Goal: Book appointment/travel/reservation

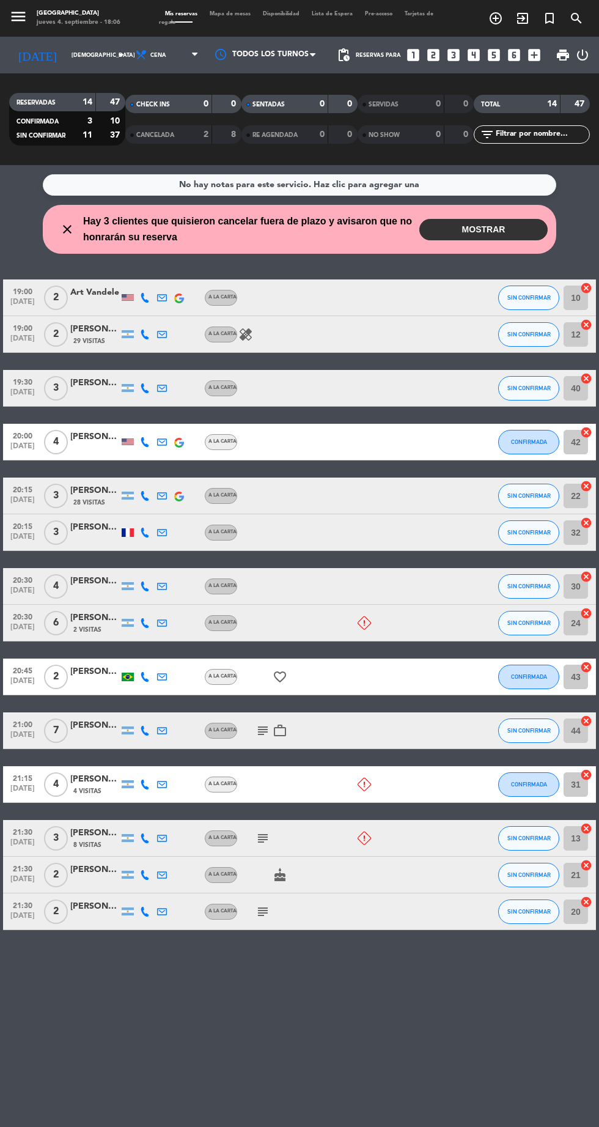
click at [250, 15] on span "Mapa de mesas" at bounding box center [230, 14] width 53 height 6
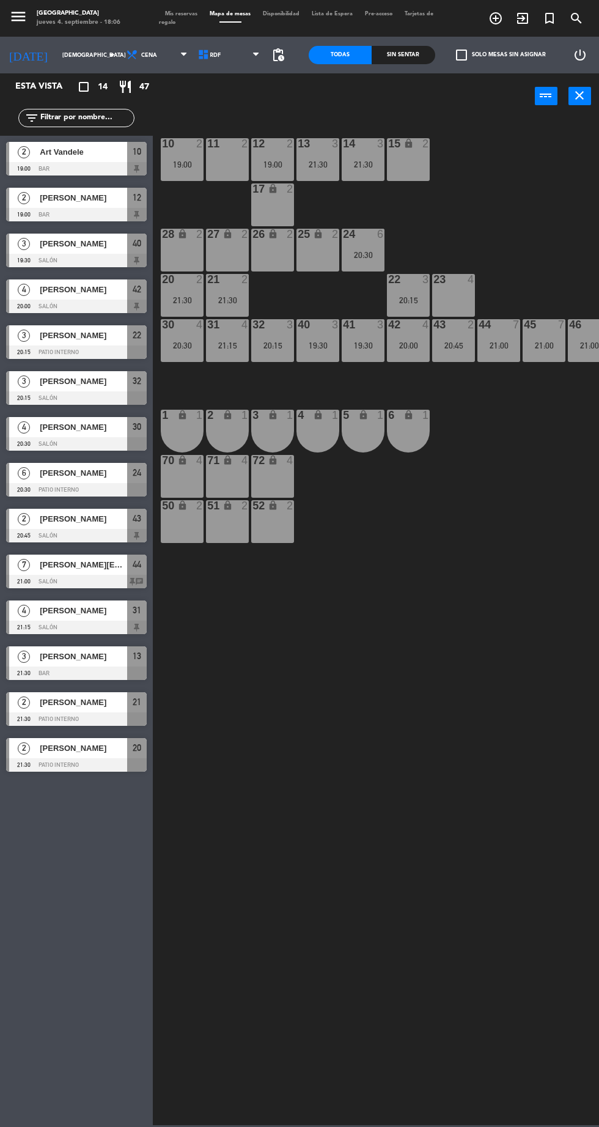
click at [492, 23] on icon "add_circle_outline" at bounding box center [495, 18] width 15 height 15
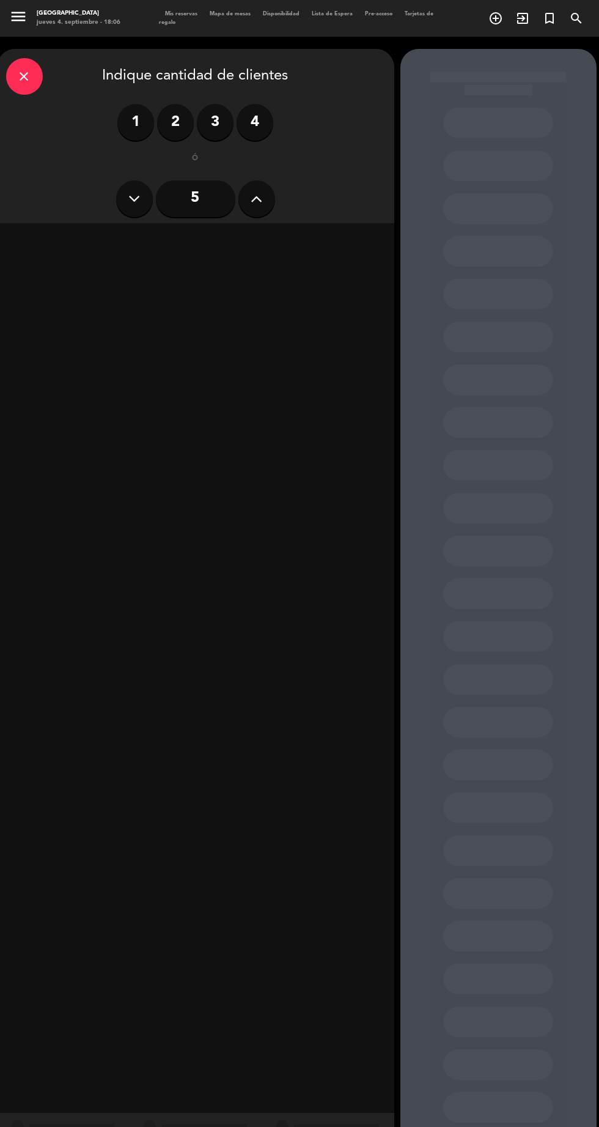
click at [215, 126] on label "3" at bounding box center [215, 122] width 37 height 37
click at [317, 249] on div "Cena" at bounding box center [291, 241] width 188 height 24
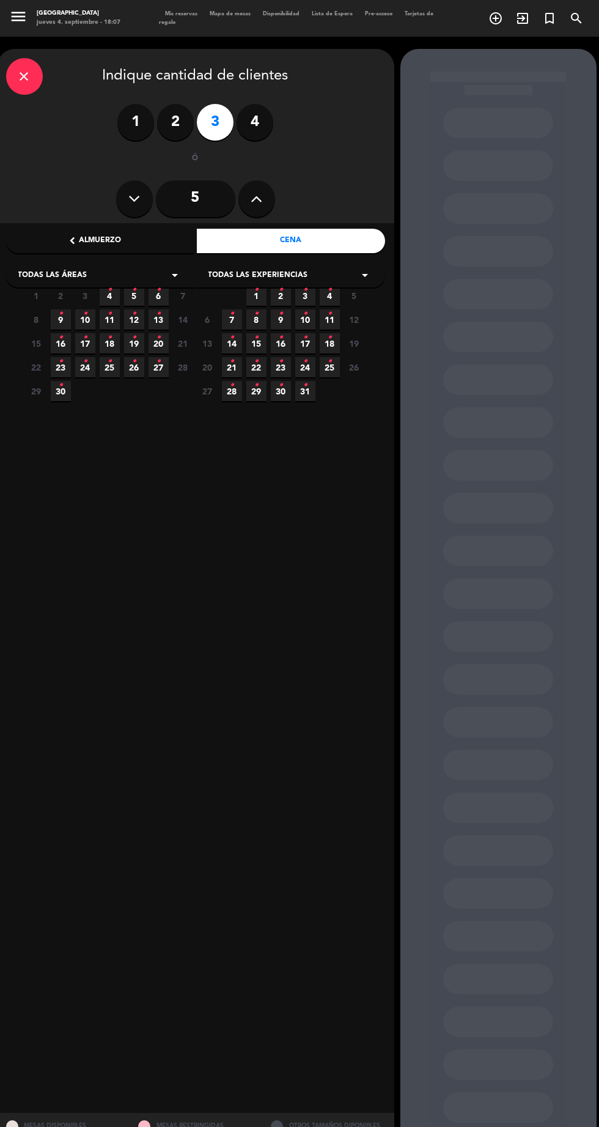
click at [134, 313] on icon "•" at bounding box center [134, 314] width 4 height 20
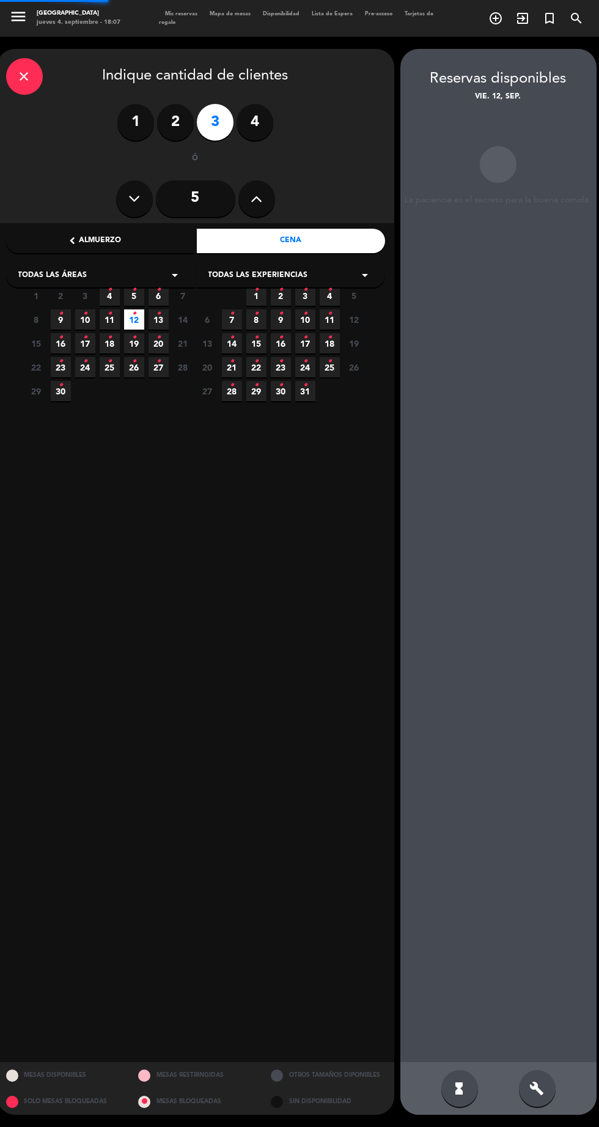
scroll to position [49, 0]
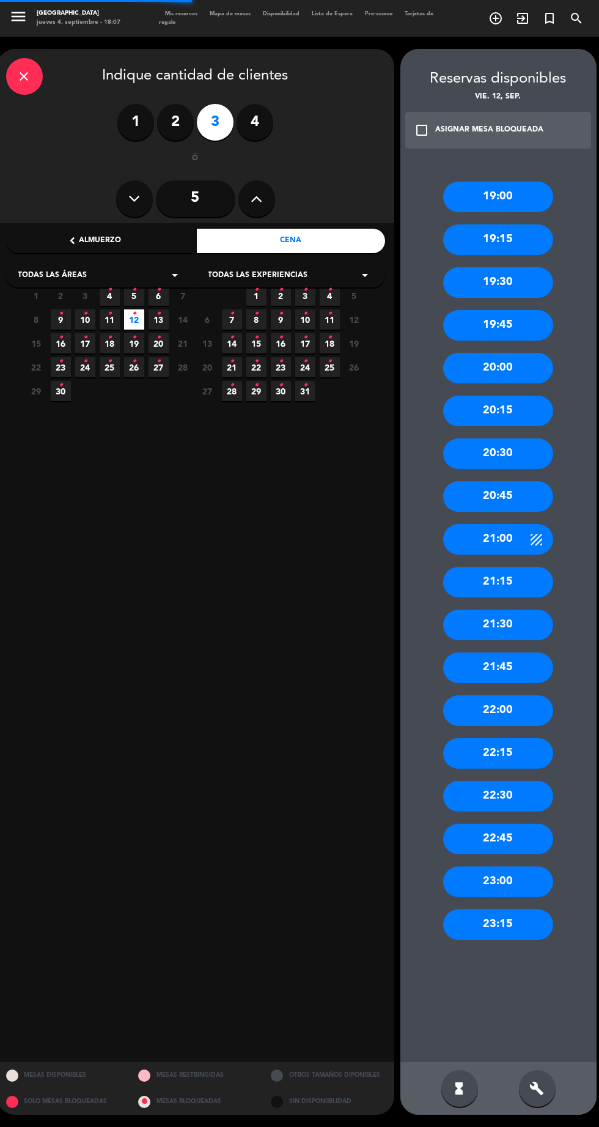
click at [134, 280] on icon "•" at bounding box center [134, 290] width 4 height 20
click at [499, 524] on div "21:00" at bounding box center [498, 539] width 110 height 31
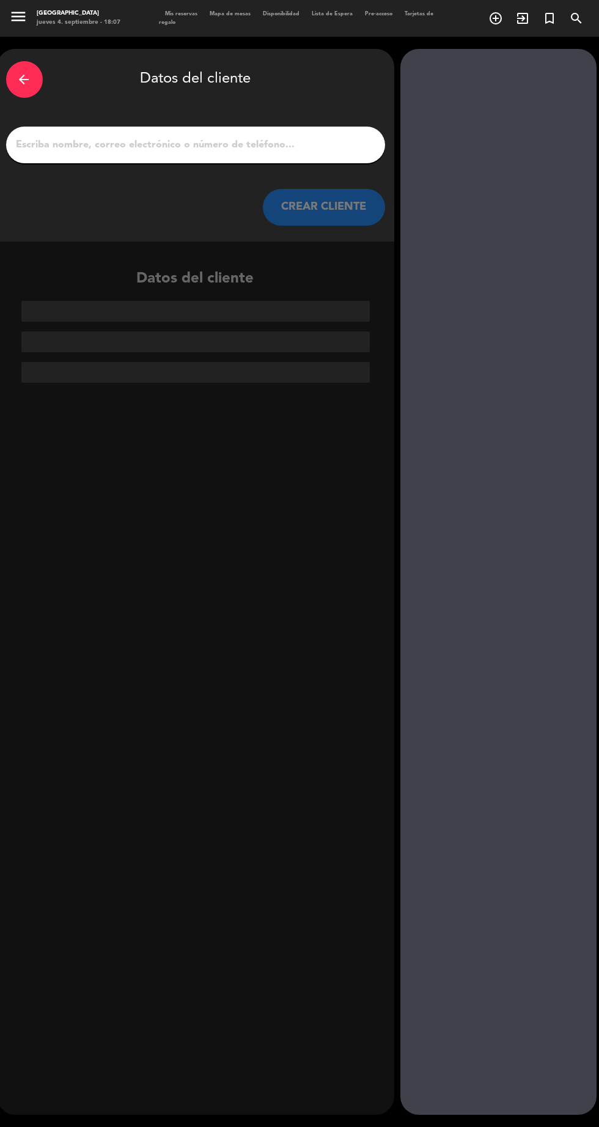
click at [278, 136] on input "1" at bounding box center [195, 144] width 361 height 17
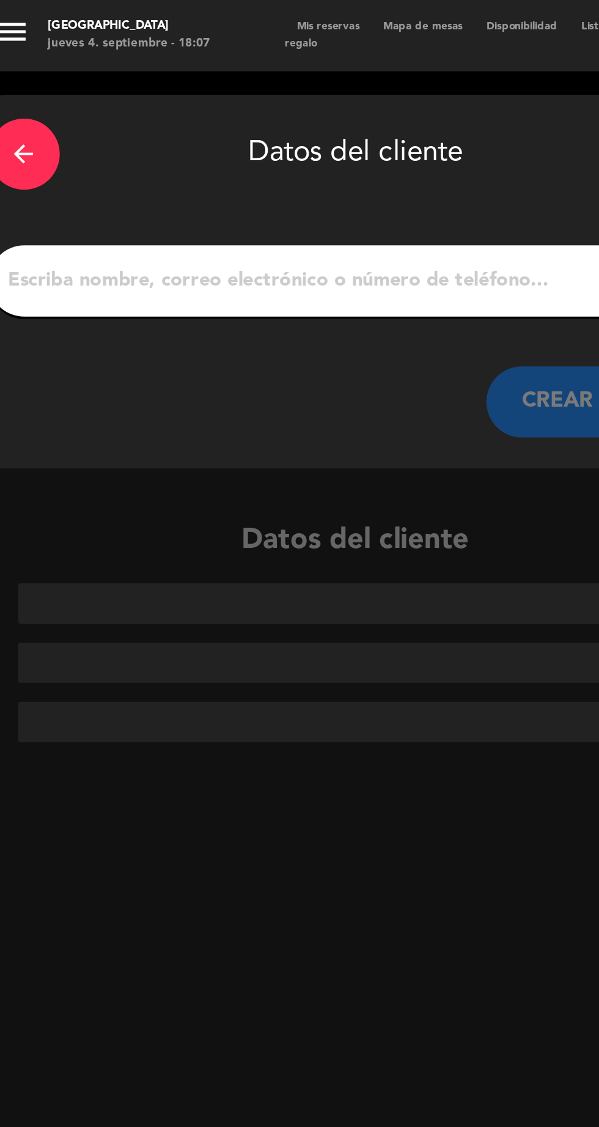
scroll to position [28, 0]
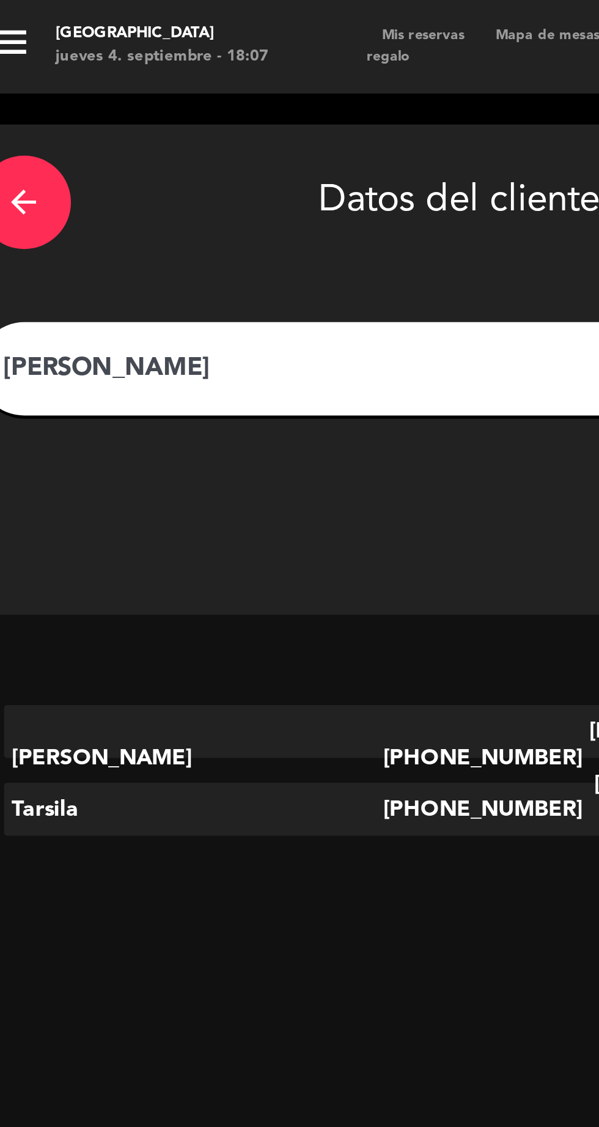
click at [192, 136] on input "[PERSON_NAME]" at bounding box center [195, 144] width 361 height 17
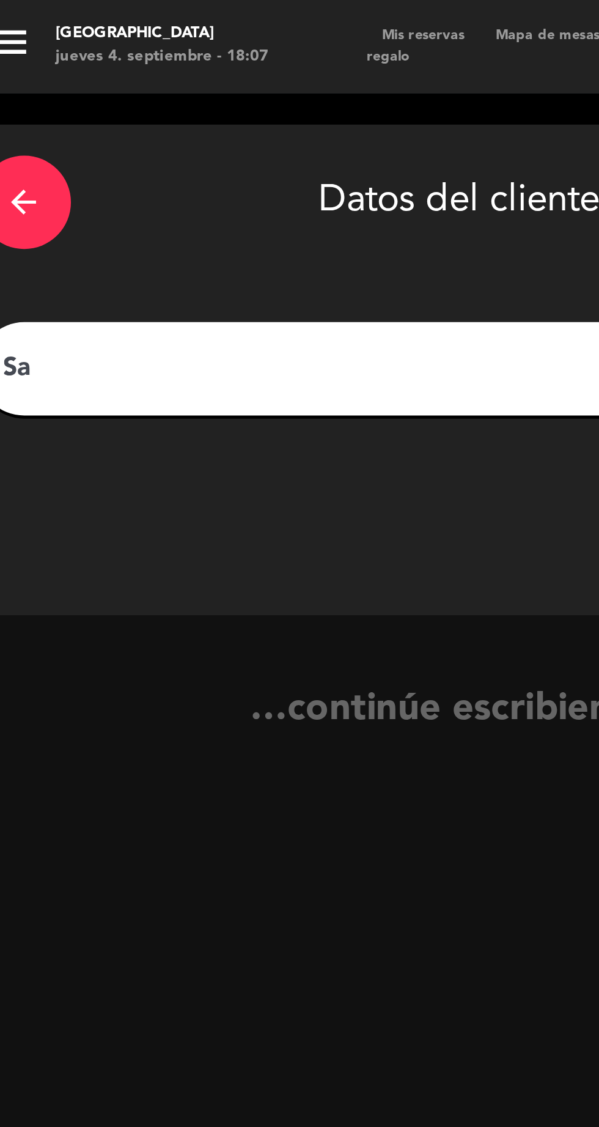
type input "S"
type input "sala"
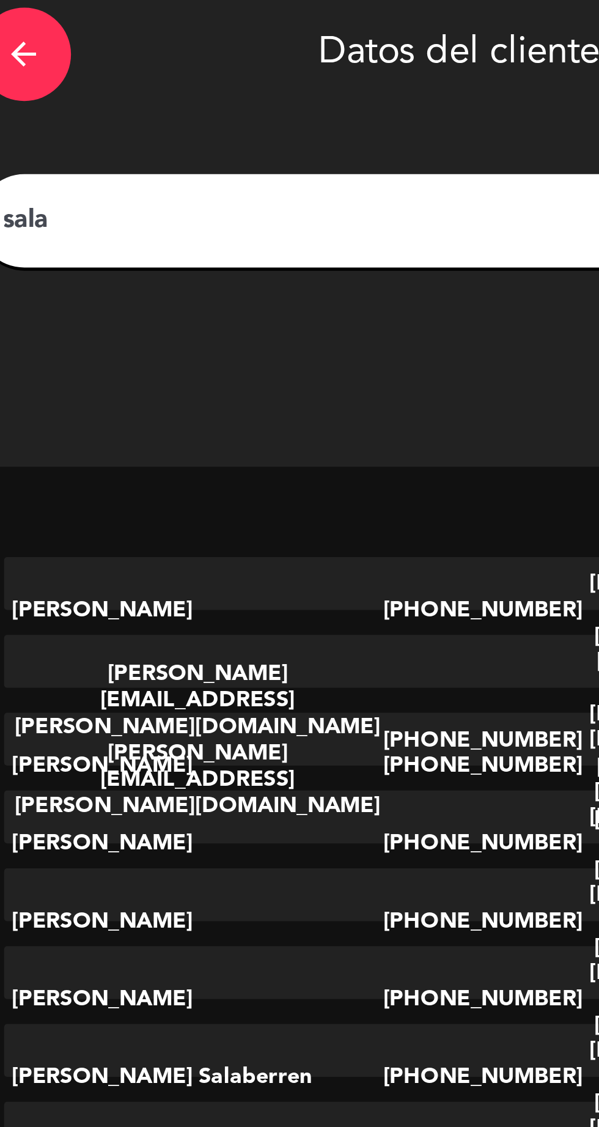
scroll to position [65, 0]
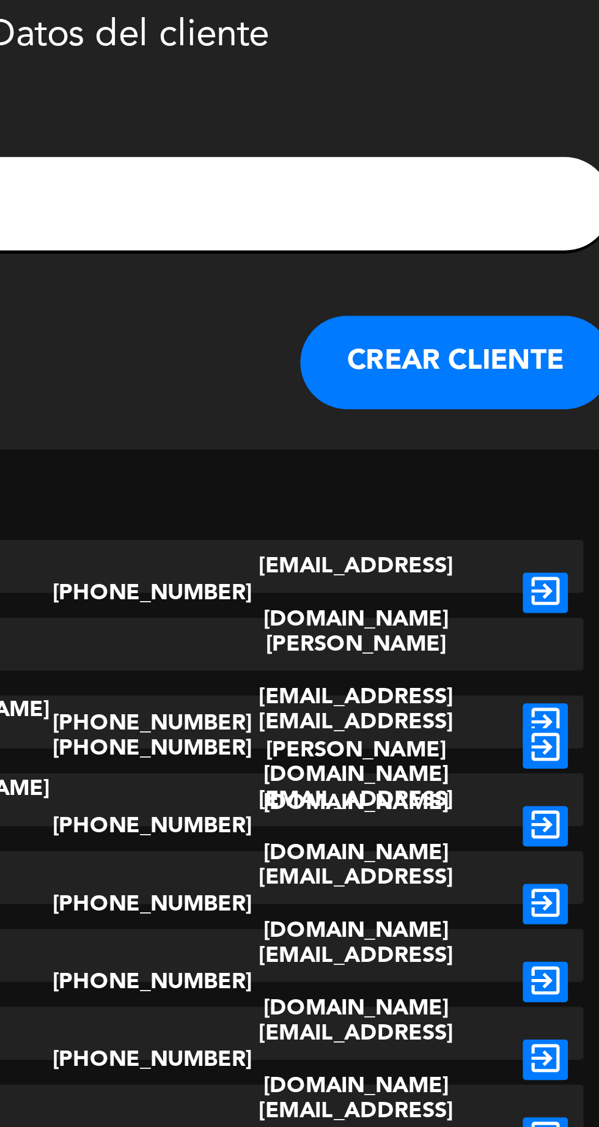
click at [362, 276] on icon "exit_to_app" at bounding box center [359, 284] width 18 height 16
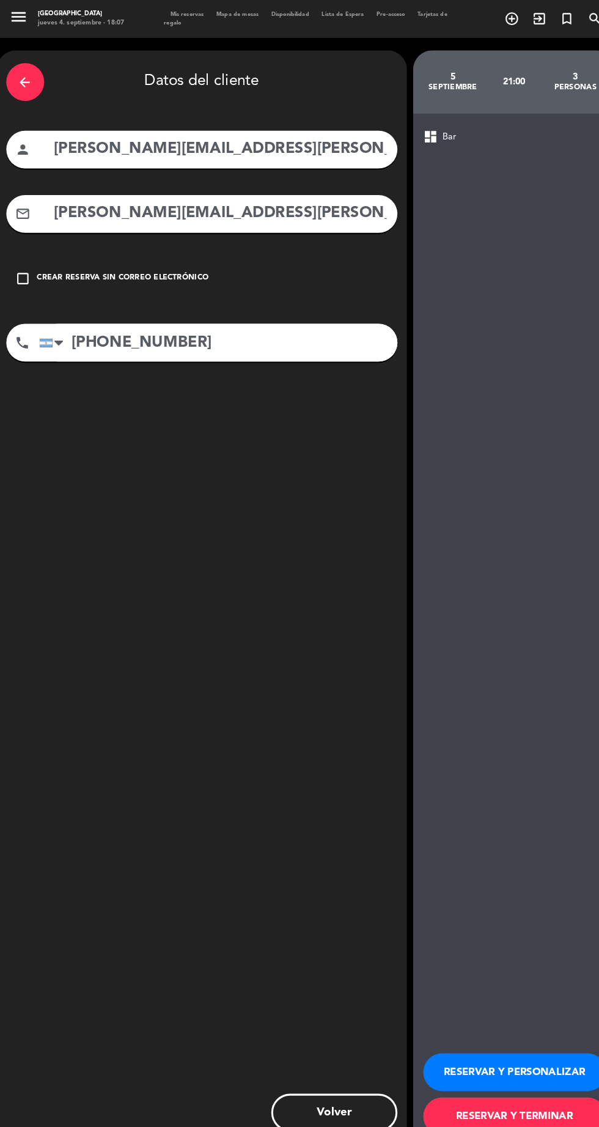
scroll to position [0, 0]
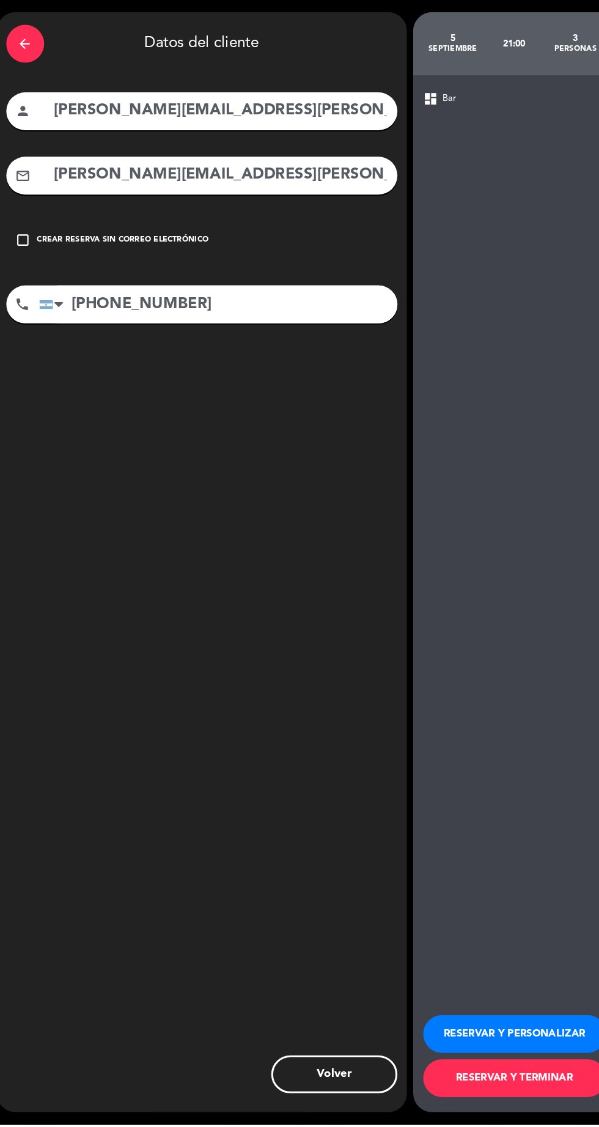
click at [519, 1100] on button "RESERVAR Y TERMINAR" at bounding box center [498, 1081] width 177 height 37
